Goal: Task Accomplishment & Management: Use online tool/utility

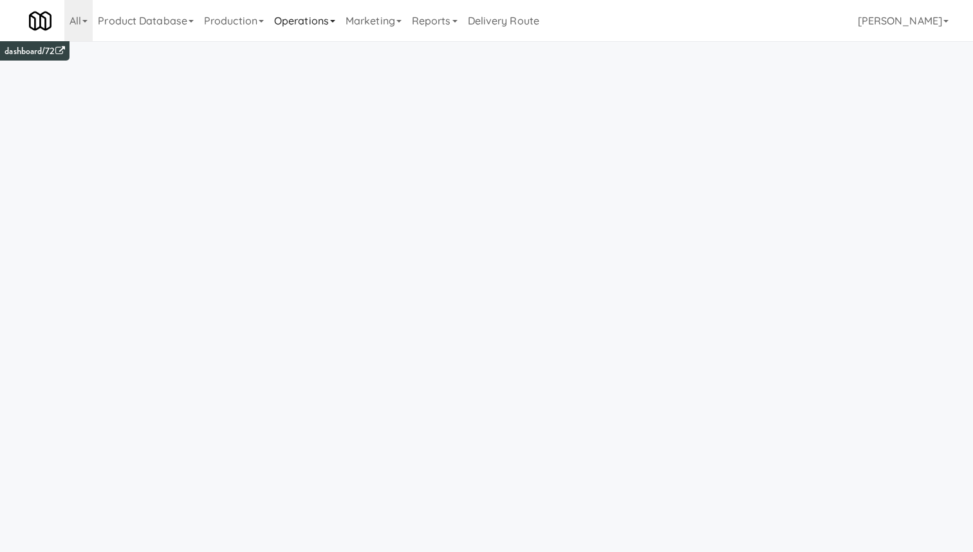
click at [319, 18] on link "Operations" at bounding box center [304, 20] width 71 height 41
click at [256, 14] on link "Production" at bounding box center [234, 20] width 70 height 41
click at [315, 17] on link "Operations" at bounding box center [304, 20] width 71 height 41
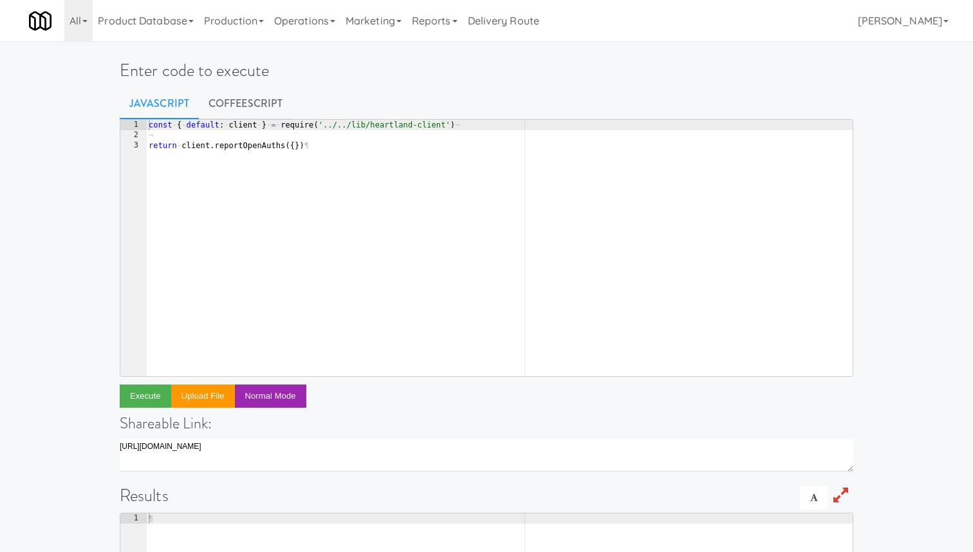
click at [277, 209] on div "const · { · default : · client · } · = · require ( '../../lib/heartland-client'…" at bounding box center [499, 258] width 707 height 277
click at [165, 121] on div "return · db . order . find ¶" at bounding box center [499, 258] width 707 height 277
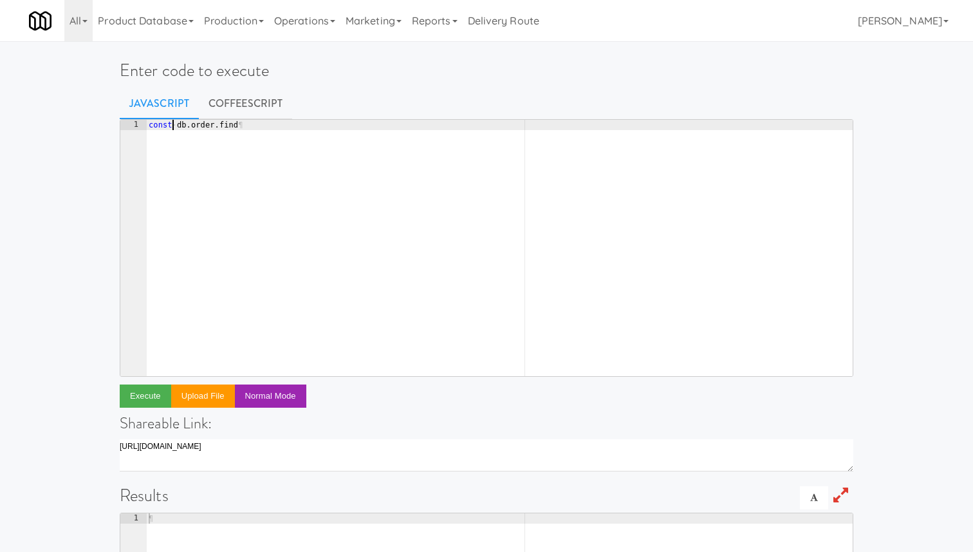
click at [259, 135] on div "const · db . order . find ¶" at bounding box center [499, 258] width 707 height 277
click at [180, 127] on div "const · db . order . find ¶" at bounding box center [499, 258] width 707 height 277
type textarea "const db.order.find"
click at [421, 153] on div "const · db . order . find ¶" at bounding box center [499, 258] width 707 height 277
